Goal: Communication & Community: Ask a question

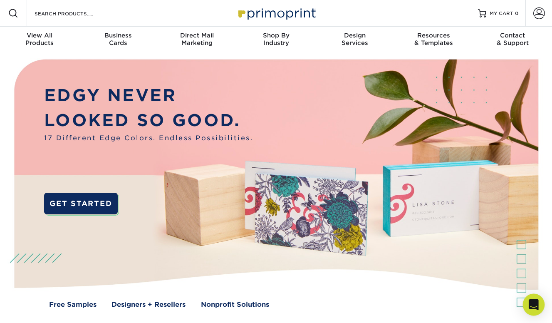
click at [539, 307] on div "Open Intercom Messenger" at bounding box center [534, 305] width 22 height 22
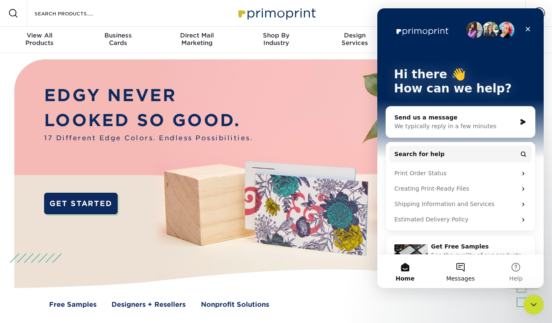
click at [458, 275] on span "Messages" at bounding box center [460, 278] width 29 height 6
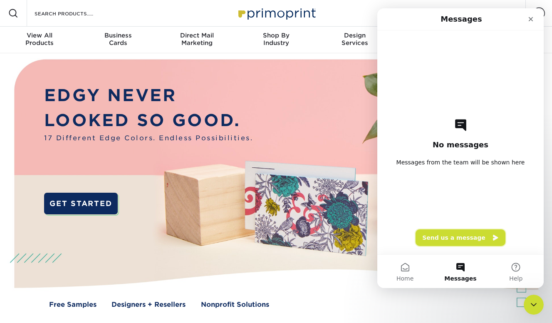
click at [460, 235] on button "Send us a message" at bounding box center [460, 237] width 90 height 17
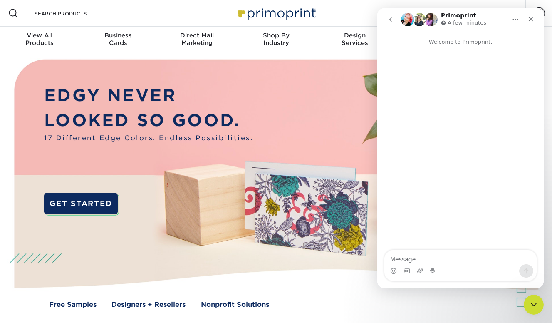
click at [428, 260] on textarea "Message…" at bounding box center [460, 257] width 152 height 14
type textarea "Hi, I want to find out if the sample pack has been sent out to me already?"
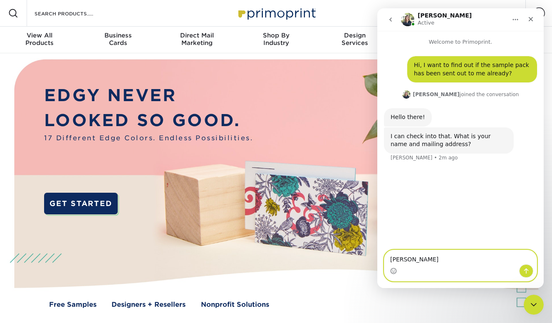
type textarea "[PERSON_NAME]"
type textarea "[STREET_ADDRESS]"
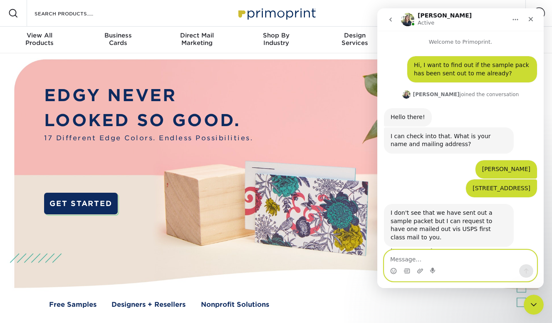
scroll to position [3, 0]
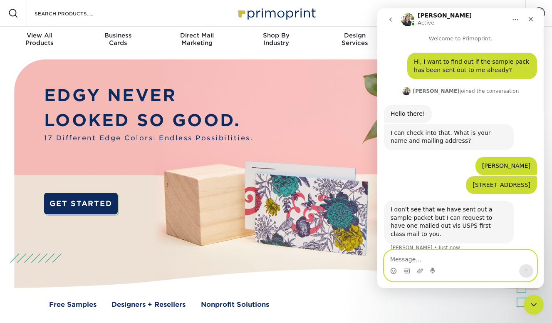
click at [446, 261] on textarea "Message…" at bounding box center [460, 257] width 152 height 14
type textarea "yes please"
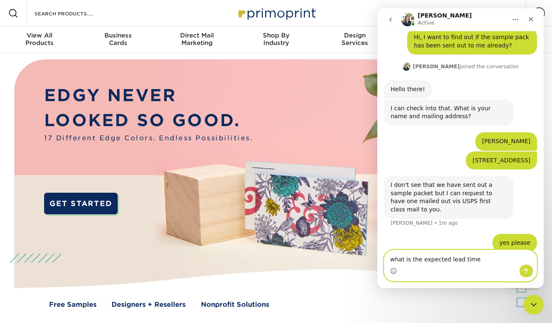
type textarea "what is the expected lead time?"
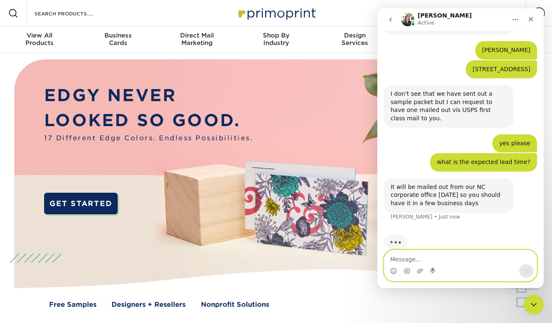
scroll to position [101, 0]
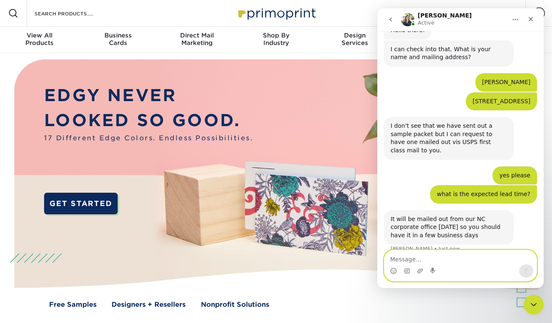
click at [418, 260] on textarea "Message…" at bounding box center [460, 257] width 152 height 14
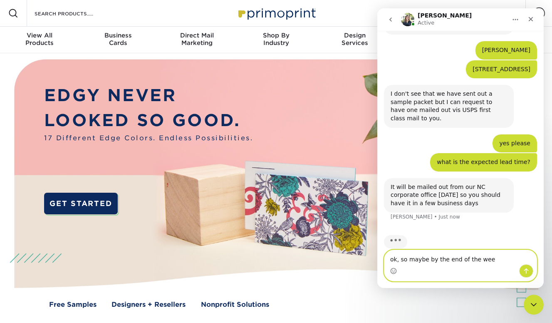
type textarea "ok, so maybe by the end of the week"
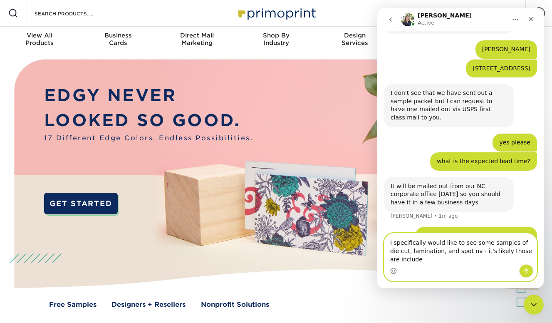
scroll to position [128, 0]
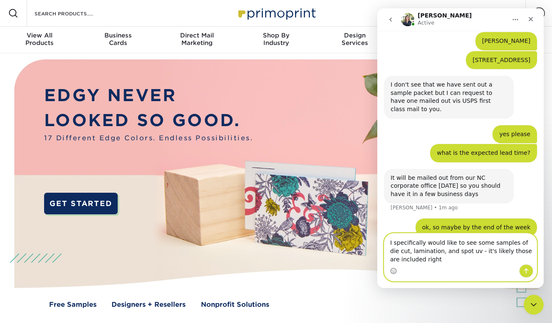
type textarea "I specifically would like to see some samples of die cut, lamination, and spot …"
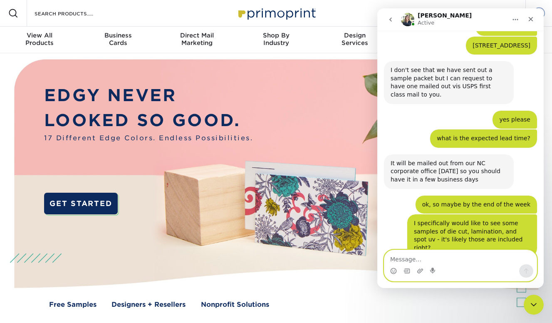
scroll to position [178, 0]
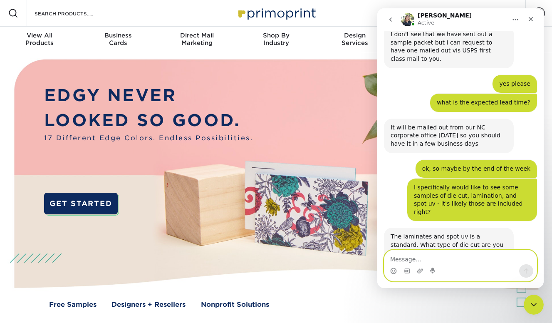
click at [411, 258] on textarea "Message…" at bounding box center [460, 257] width 152 height 14
type textarea "either single or double corner"
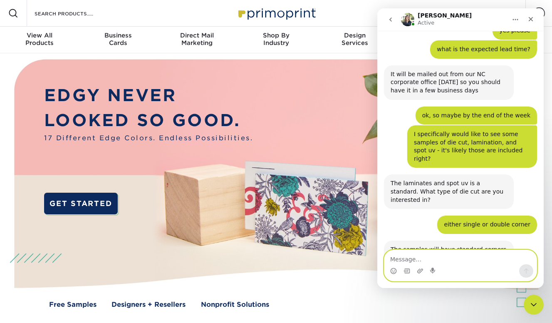
scroll to position [267, 0]
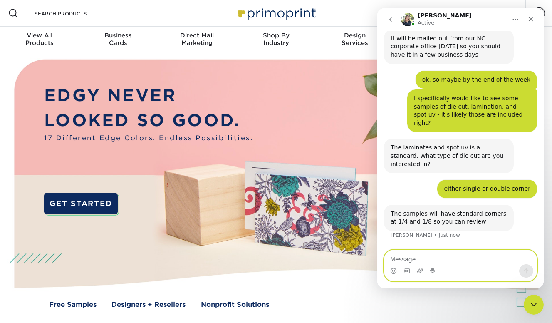
click at [442, 258] on textarea "Message…" at bounding box center [460, 257] width 152 height 14
type textarea "ok great"
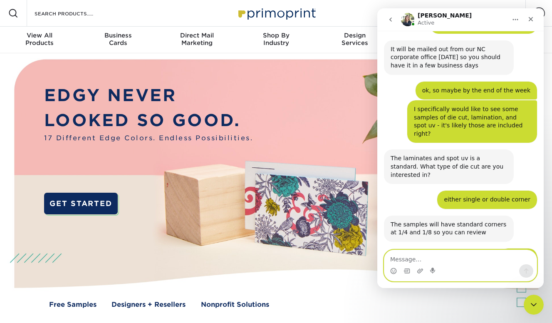
scroll to position [292, 0]
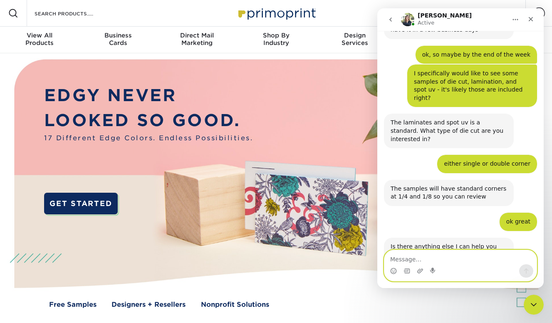
click at [439, 259] on textarea "Message…" at bounding box center [460, 257] width 152 height 14
type textarea "no, that's it"
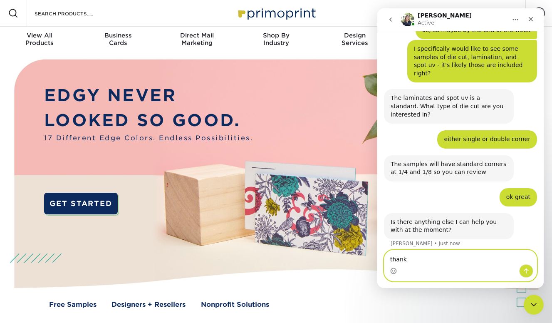
type textarea "thanks"
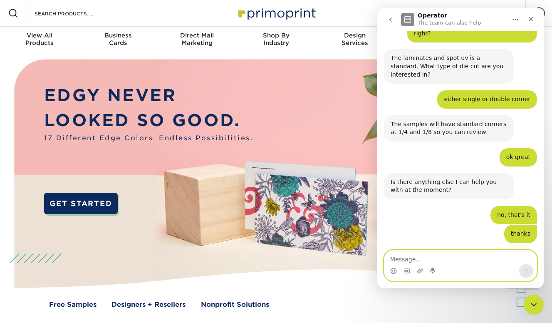
scroll to position [426, 0]
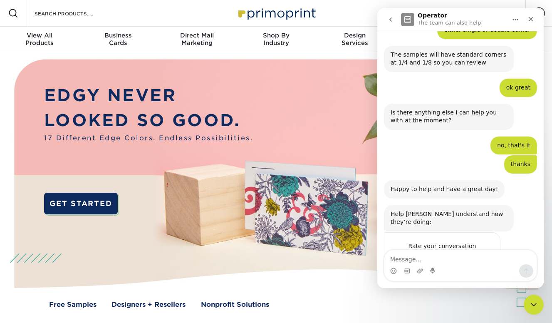
click at [479, 255] on span "Amazing" at bounding box center [481, 262] width 15 height 15
